Goal: Find specific page/section: Find specific page/section

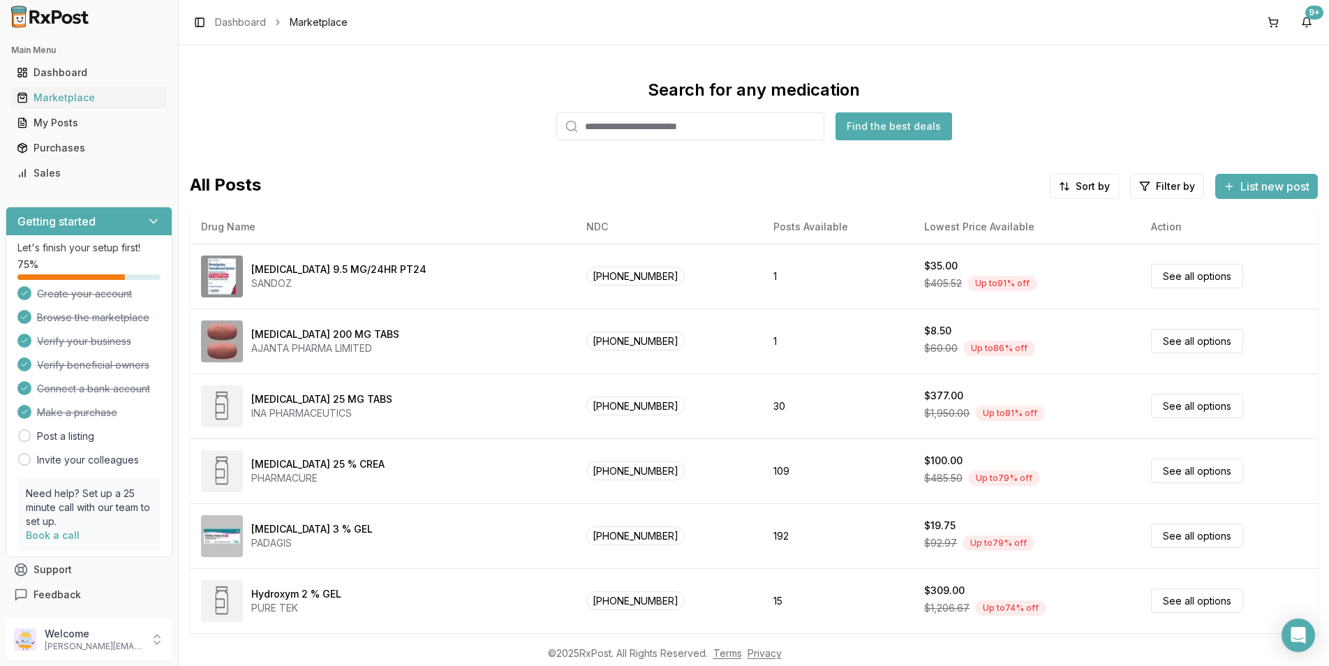
click at [606, 117] on input "search" at bounding box center [690, 126] width 268 height 28
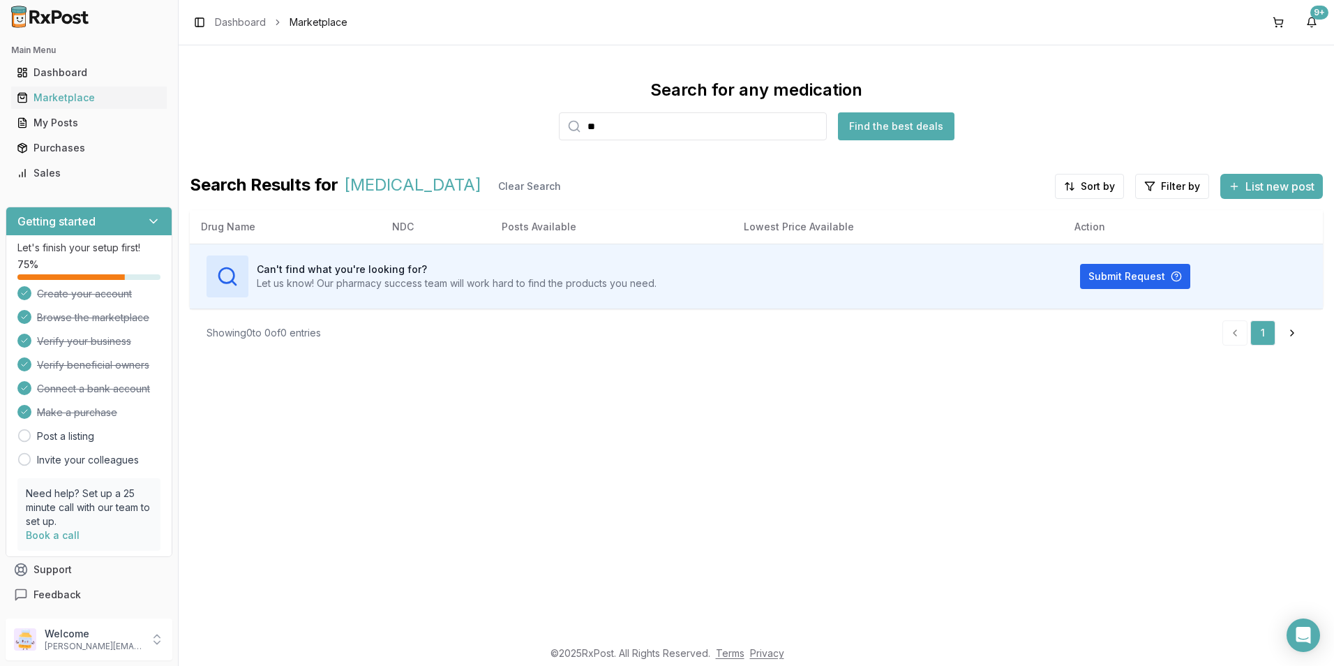
type input "*"
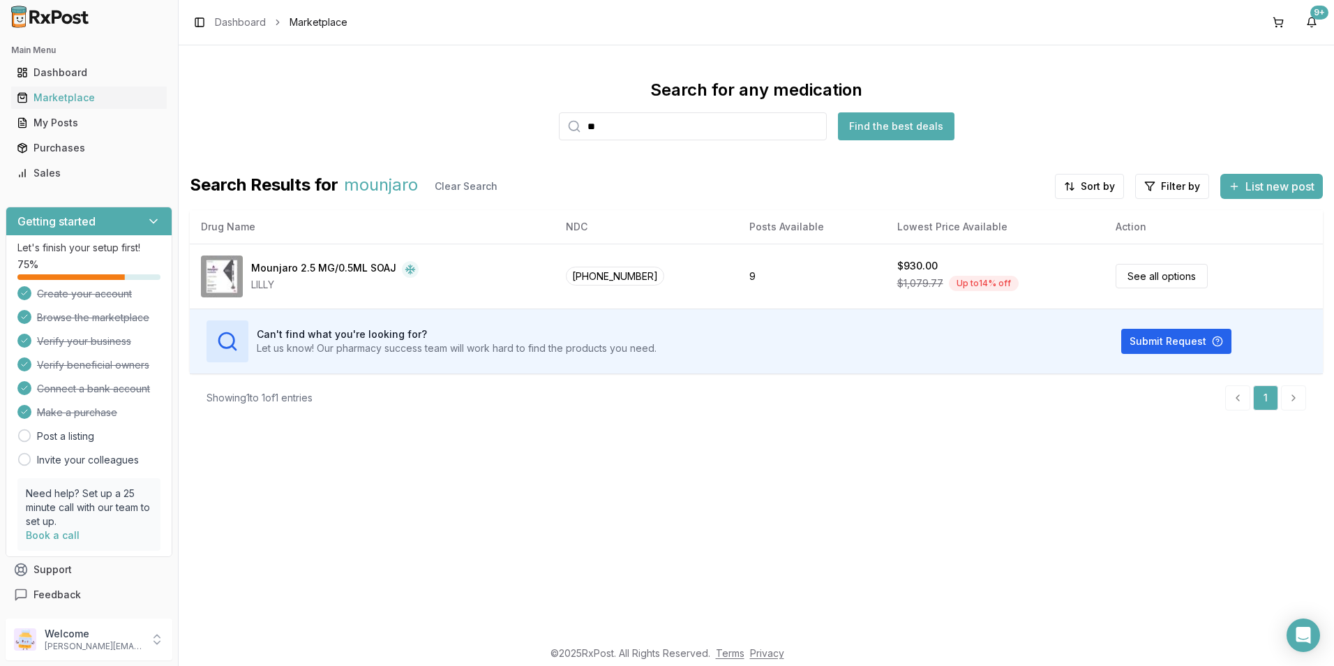
type input "*"
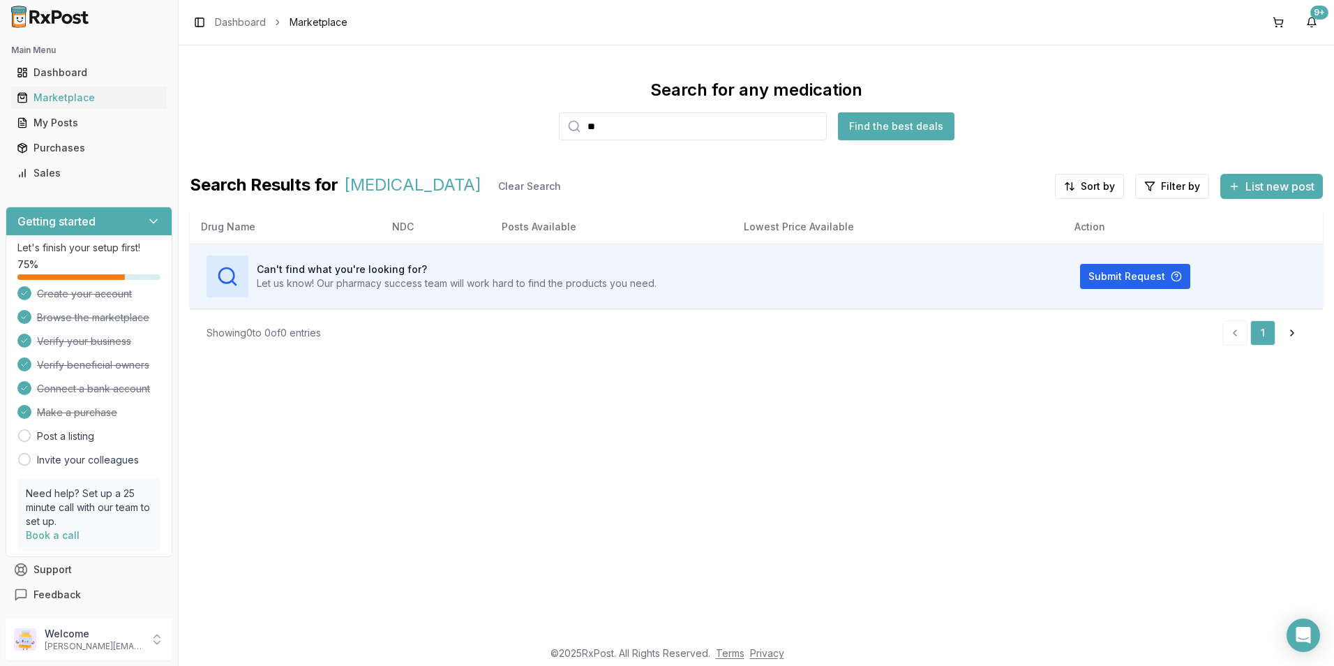
type input "*"
click at [57, 99] on div "Marketplace" at bounding box center [89, 98] width 144 height 14
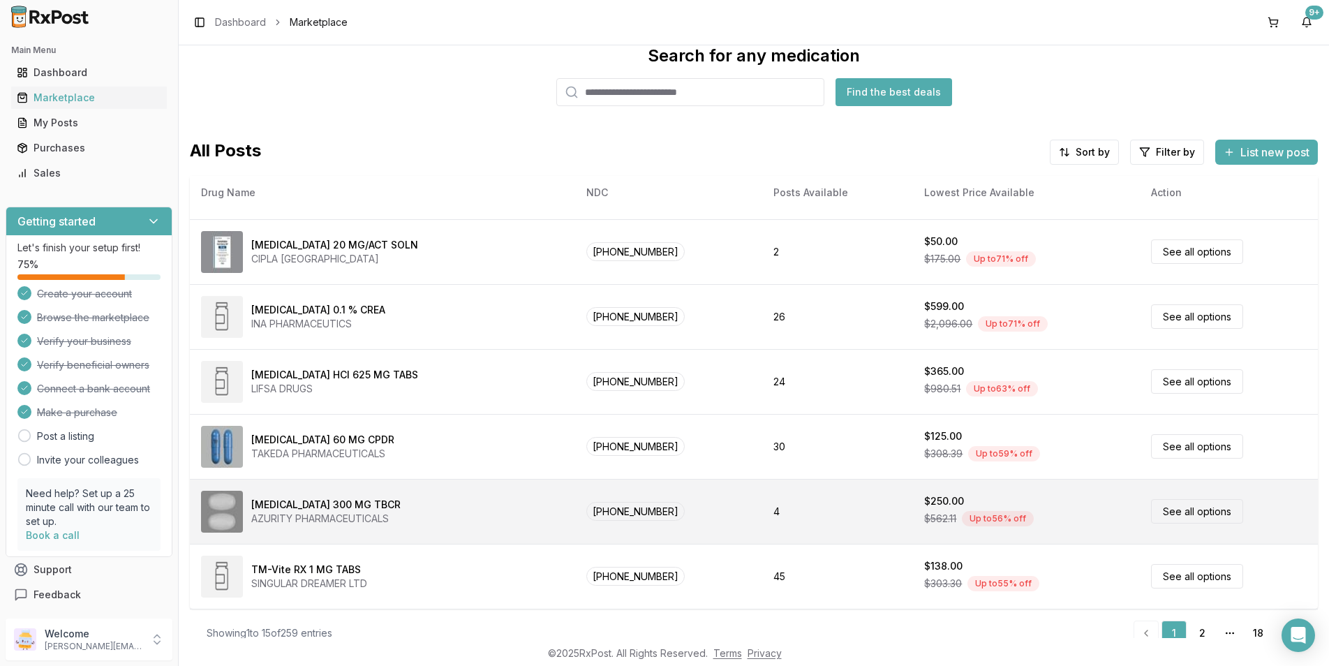
scroll to position [53, 0]
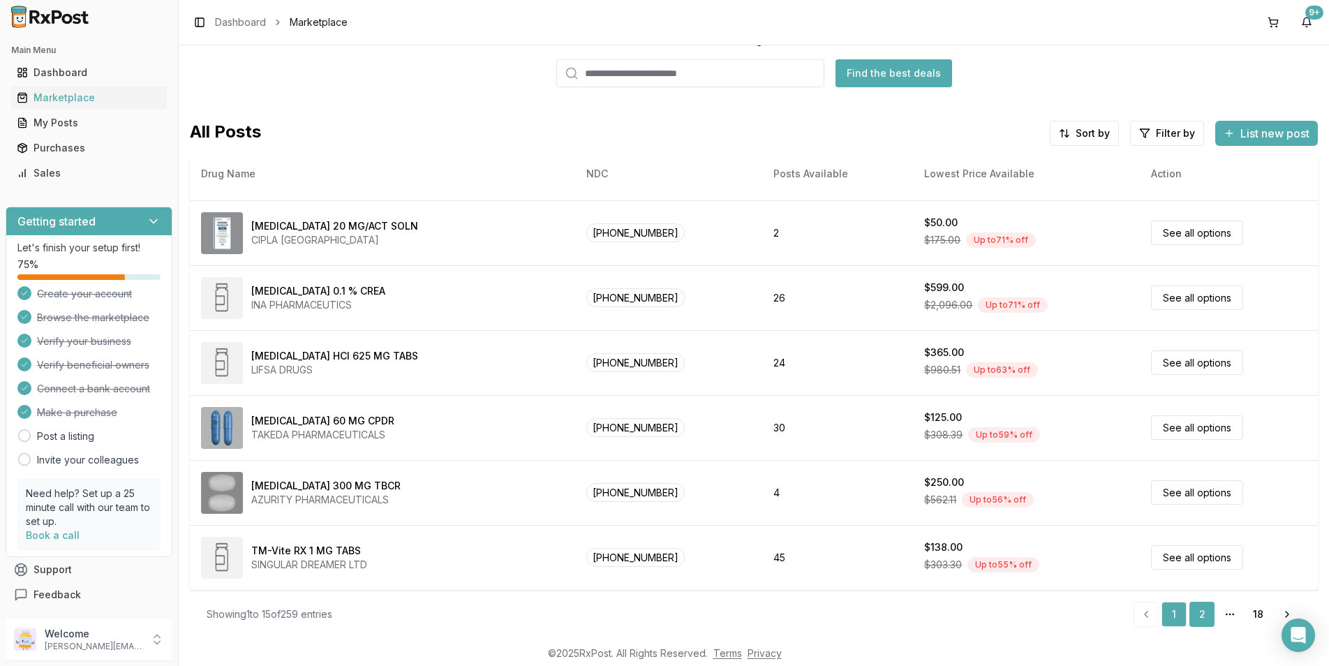
click at [1191, 606] on link "2" at bounding box center [1201, 613] width 25 height 25
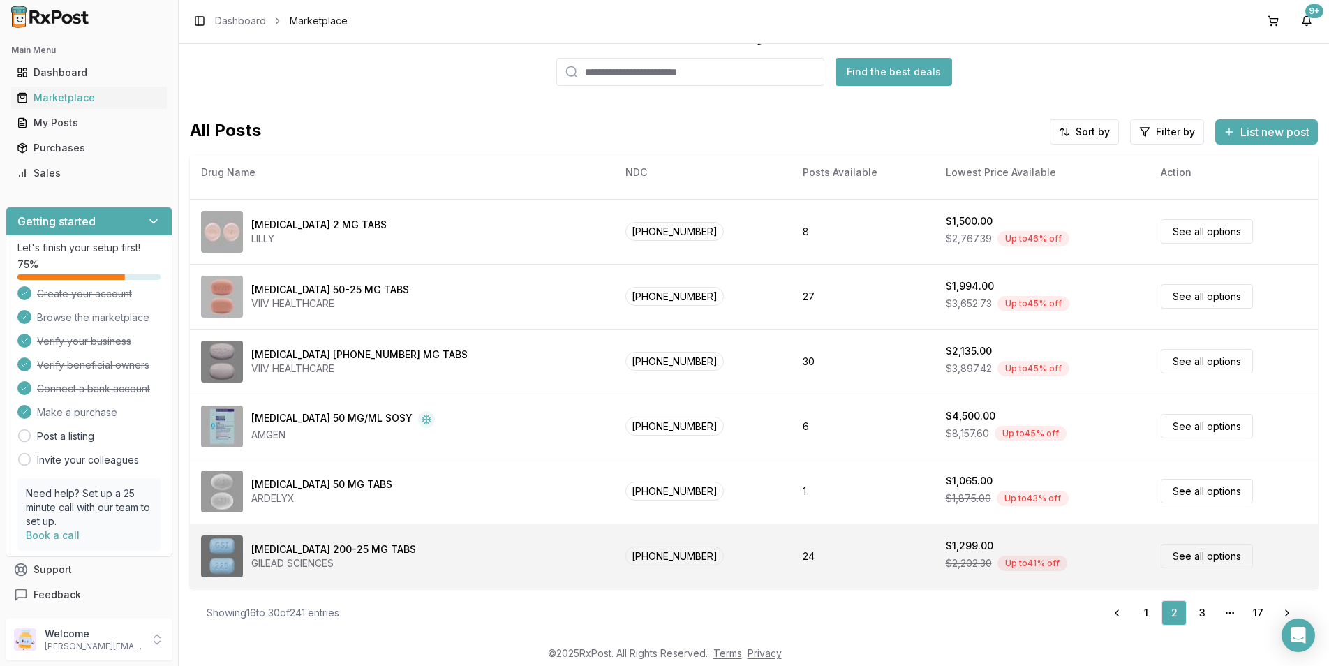
scroll to position [2, 0]
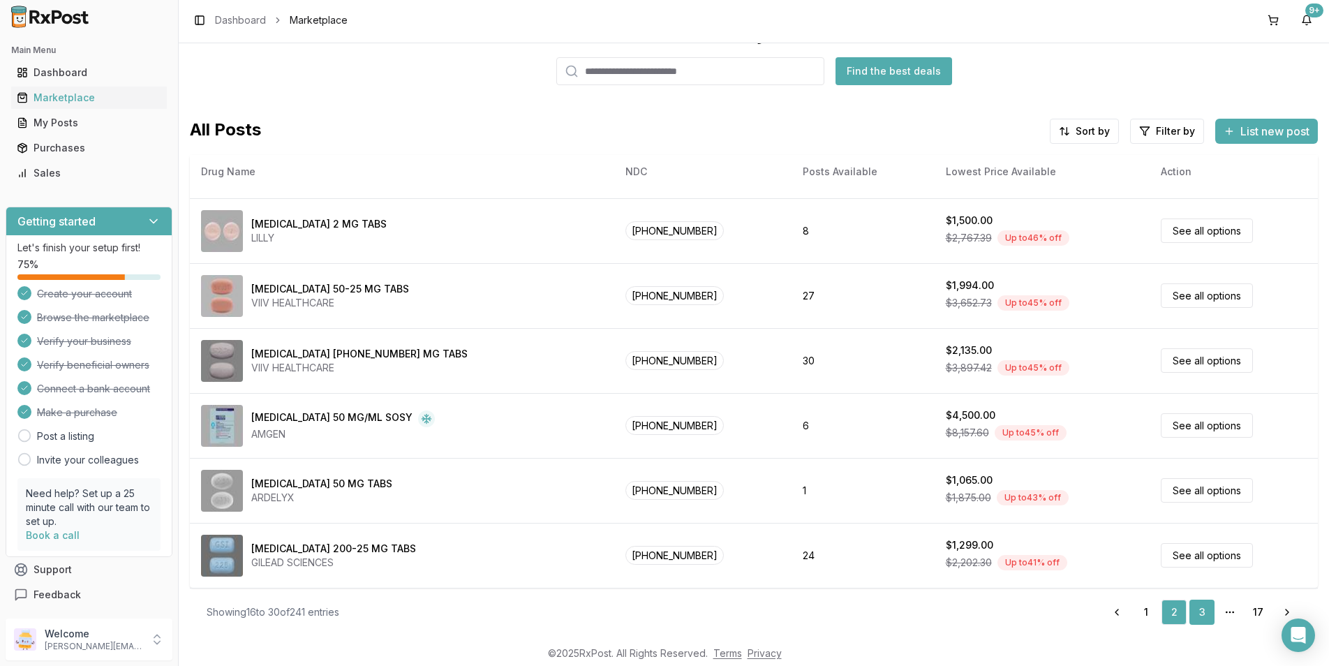
click at [1195, 610] on link "3" at bounding box center [1201, 611] width 25 height 25
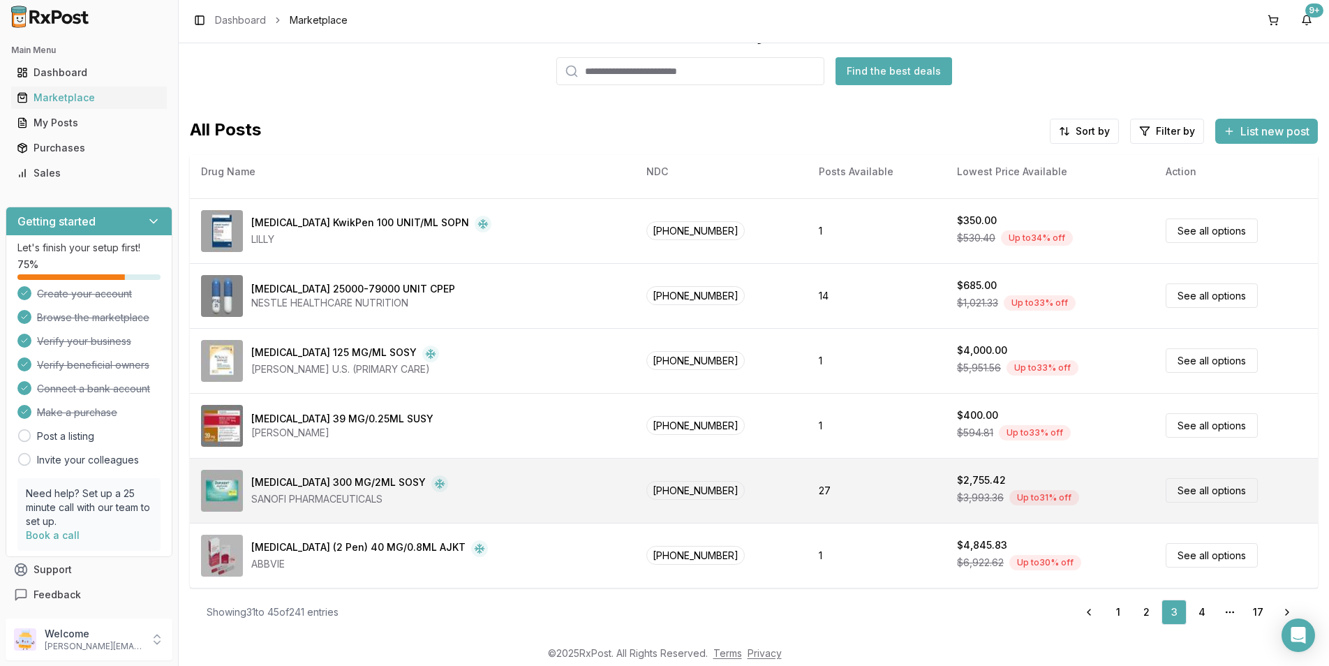
scroll to position [574, 0]
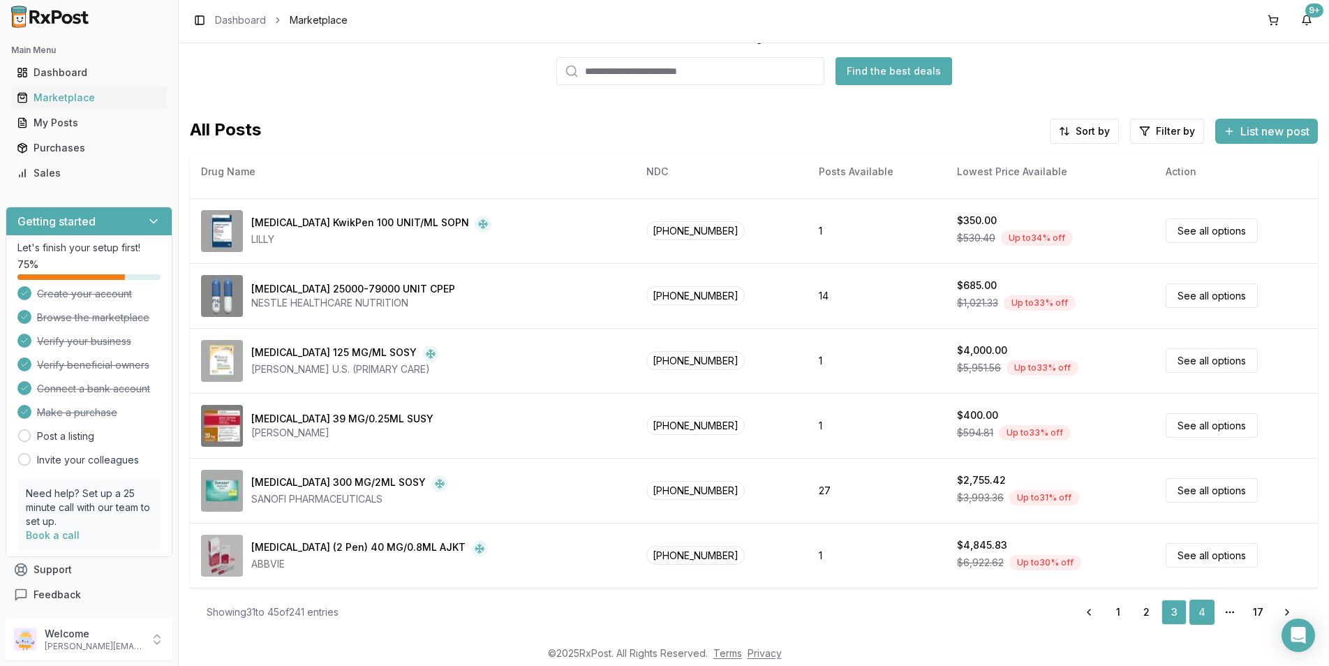
click at [1189, 606] on link "4" at bounding box center [1201, 611] width 25 height 25
